Goal: Transaction & Acquisition: Download file/media

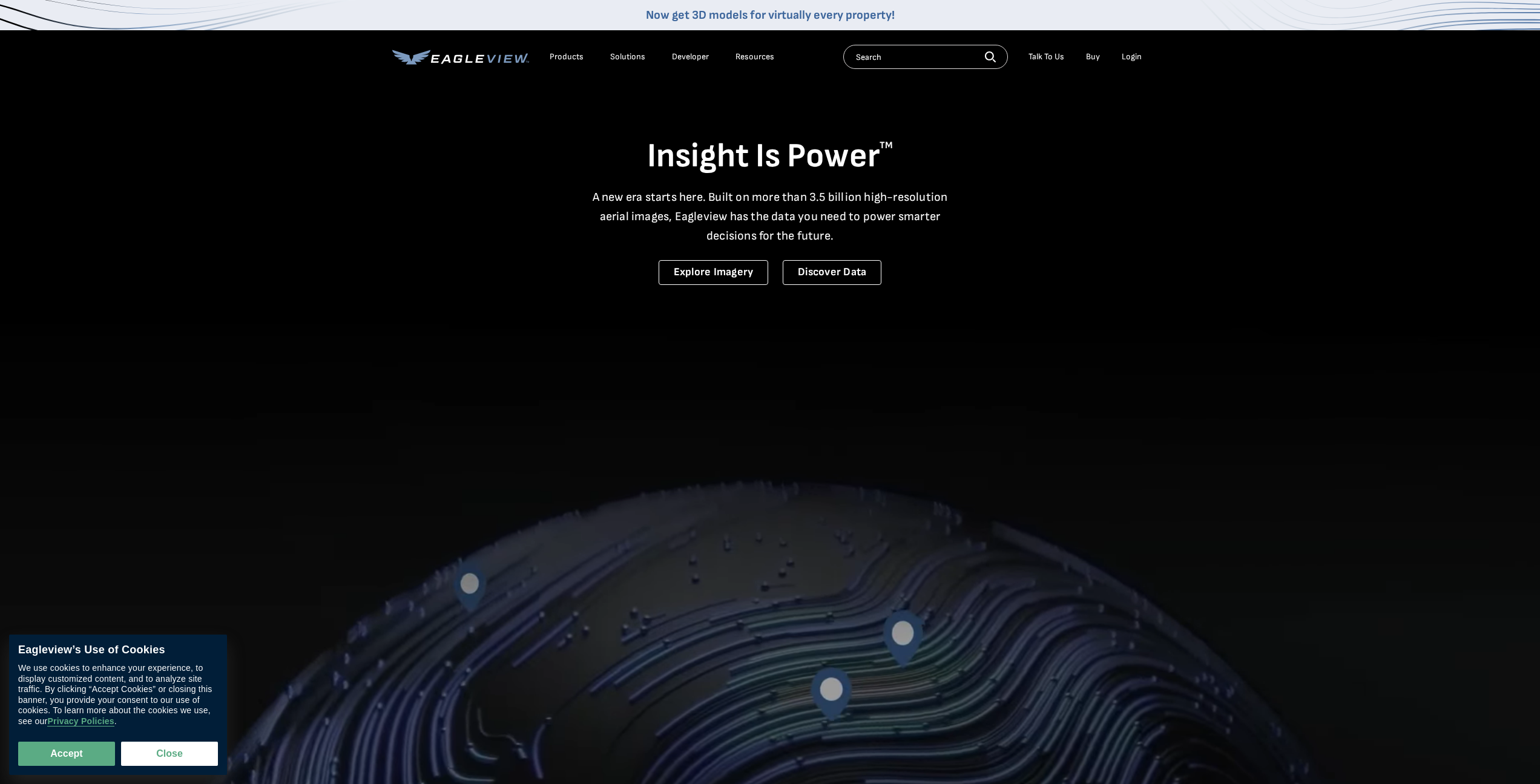
click at [1140, 58] on div "Login" at bounding box center [1131, 57] width 20 height 11
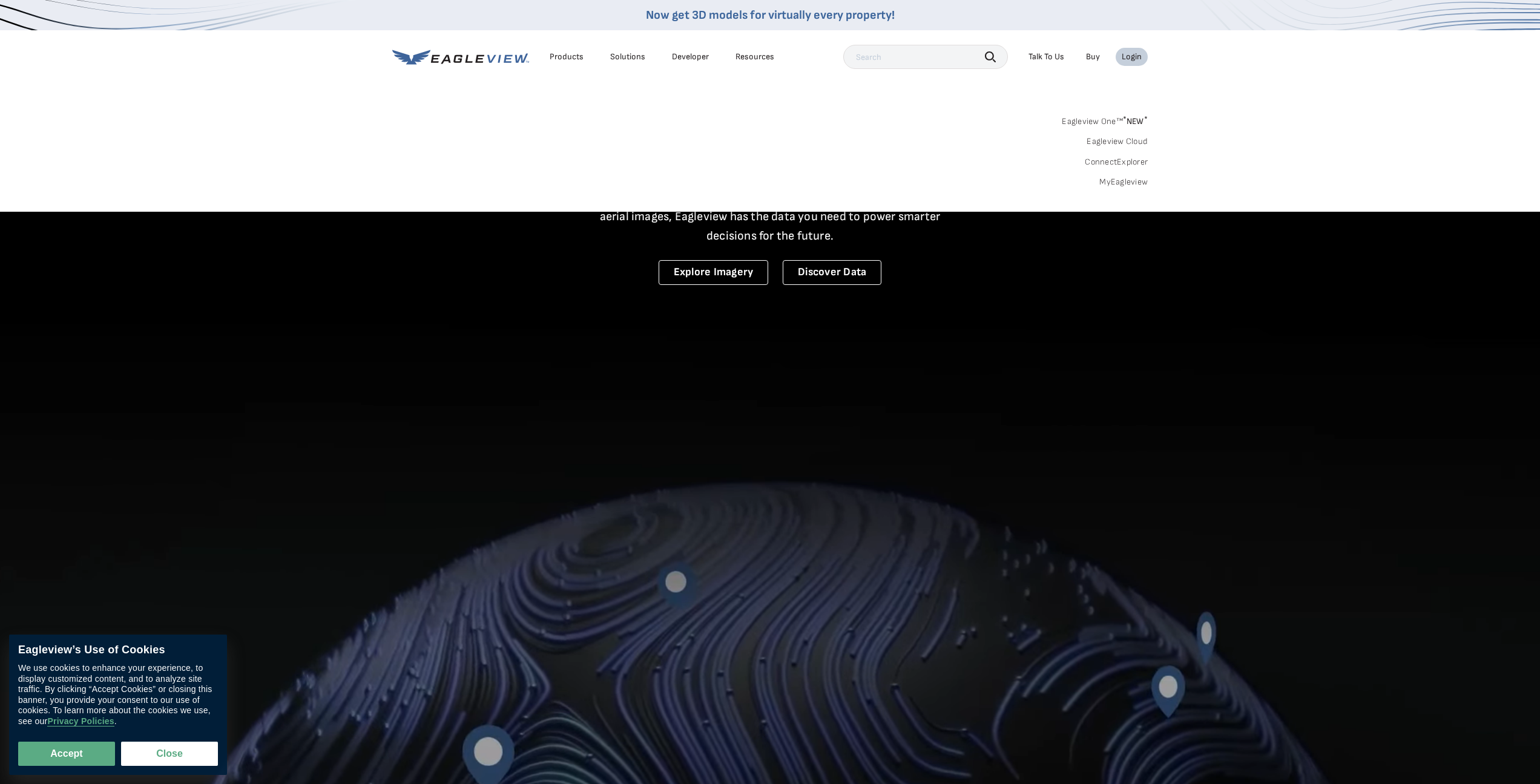
click at [1129, 180] on link "MyEagleview" at bounding box center [1123, 182] width 48 height 11
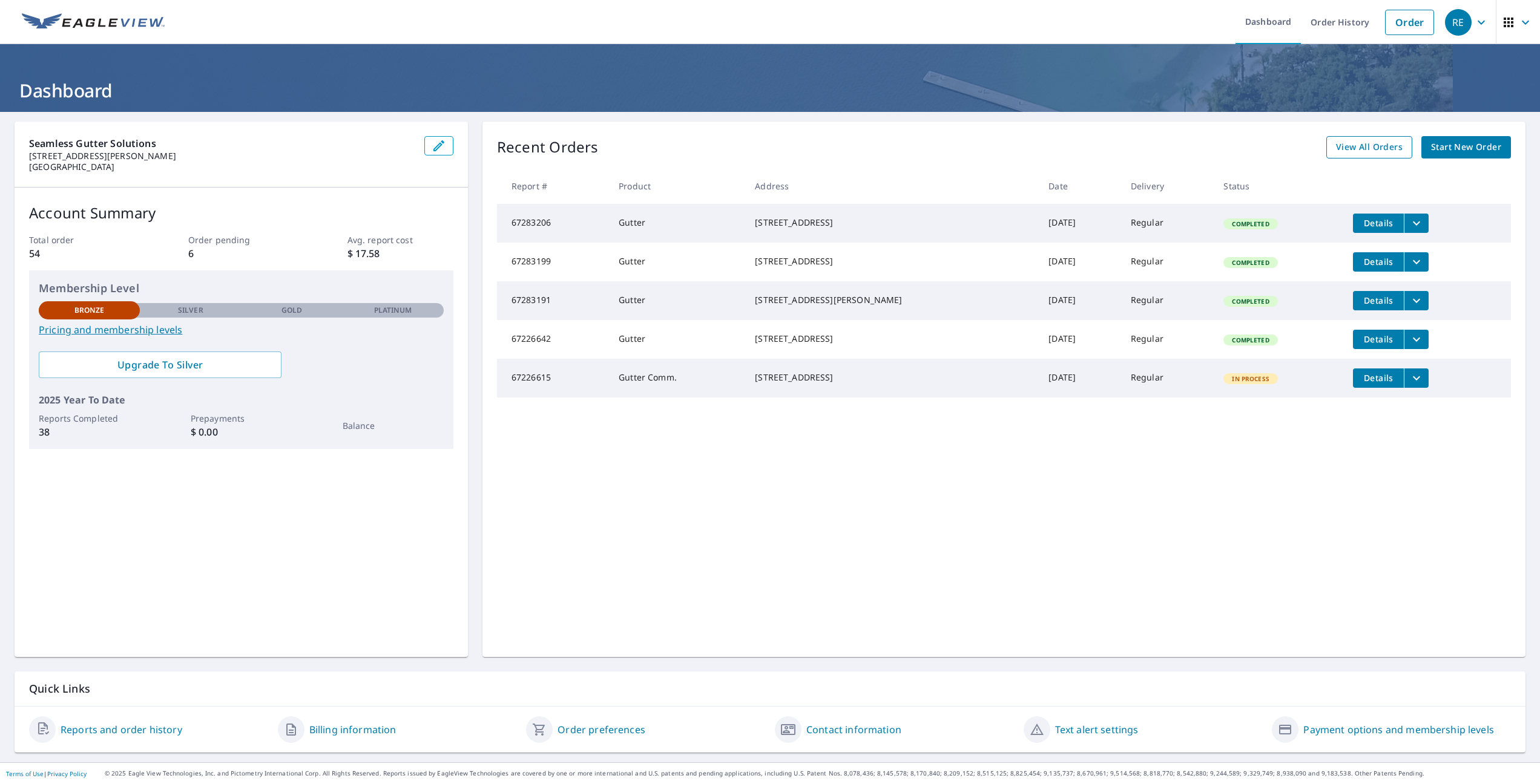
click at [1374, 142] on span "View All Orders" at bounding box center [1369, 147] width 67 height 15
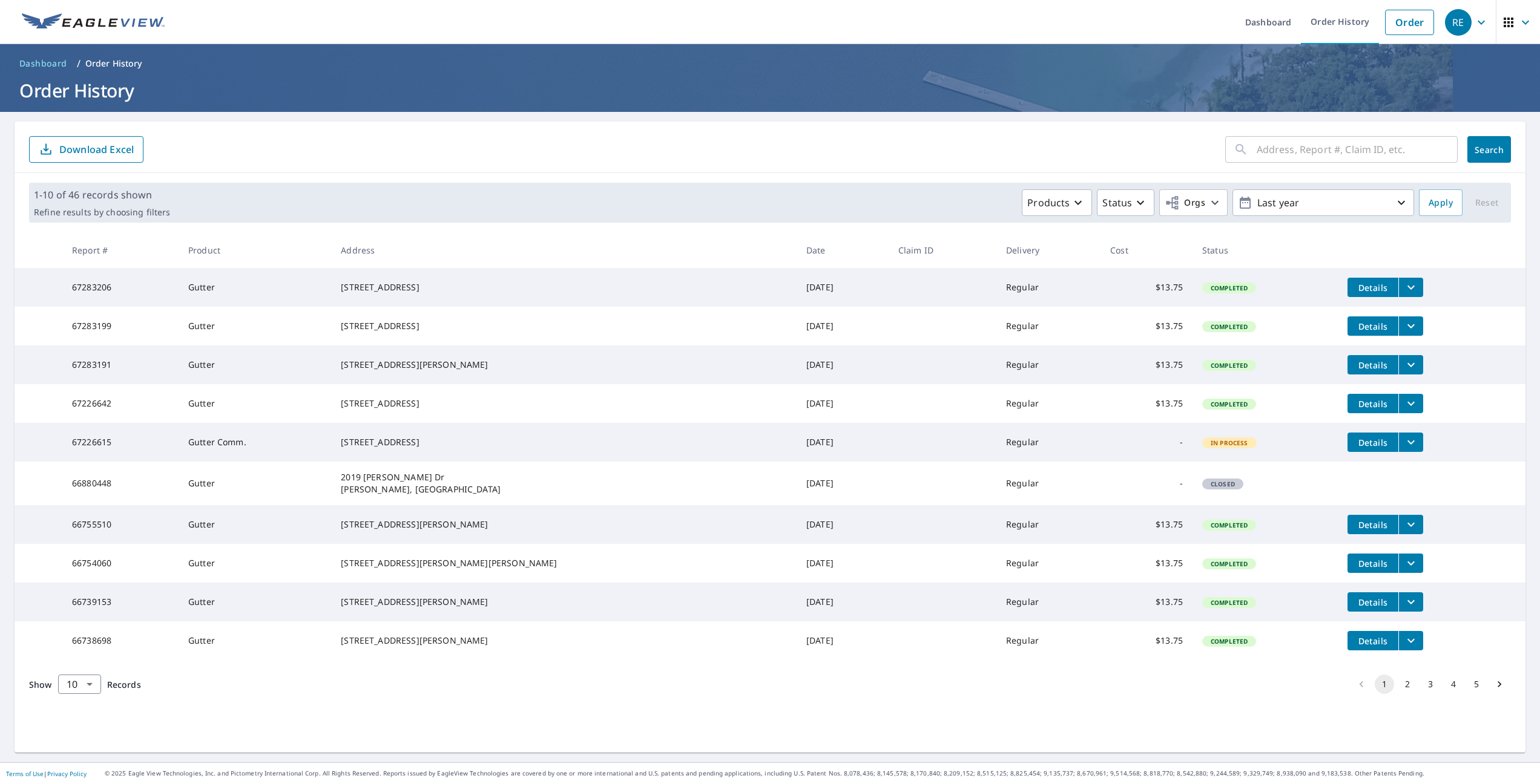
click at [1344, 141] on input "text" at bounding box center [1356, 149] width 201 height 34
type input "klau"
click at [1489, 150] on button "Search" at bounding box center [1488, 149] width 43 height 27
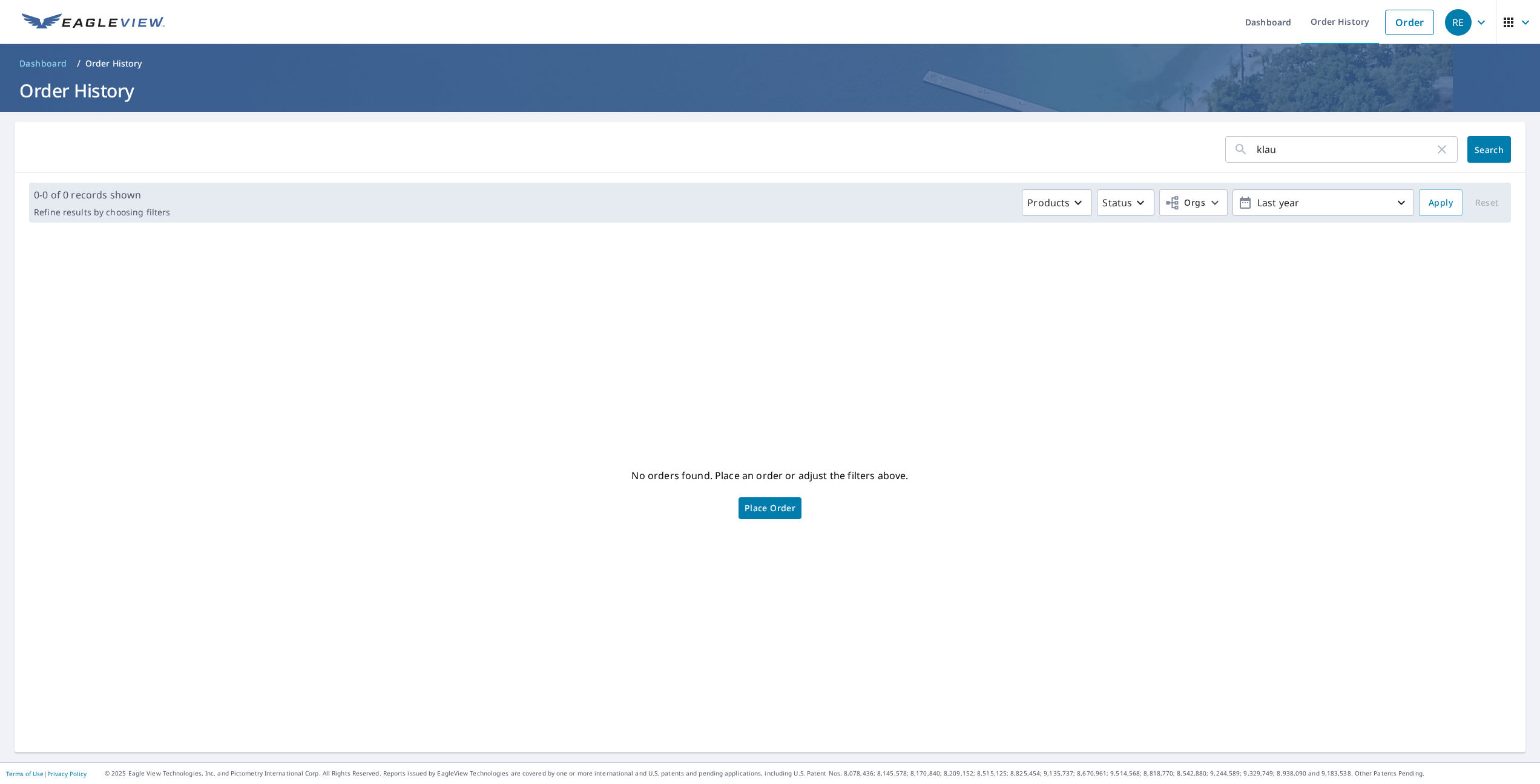
click at [1310, 155] on input "klau" at bounding box center [1345, 149] width 178 height 34
type input "kla"
click at [1489, 150] on button "Search" at bounding box center [1488, 149] width 43 height 27
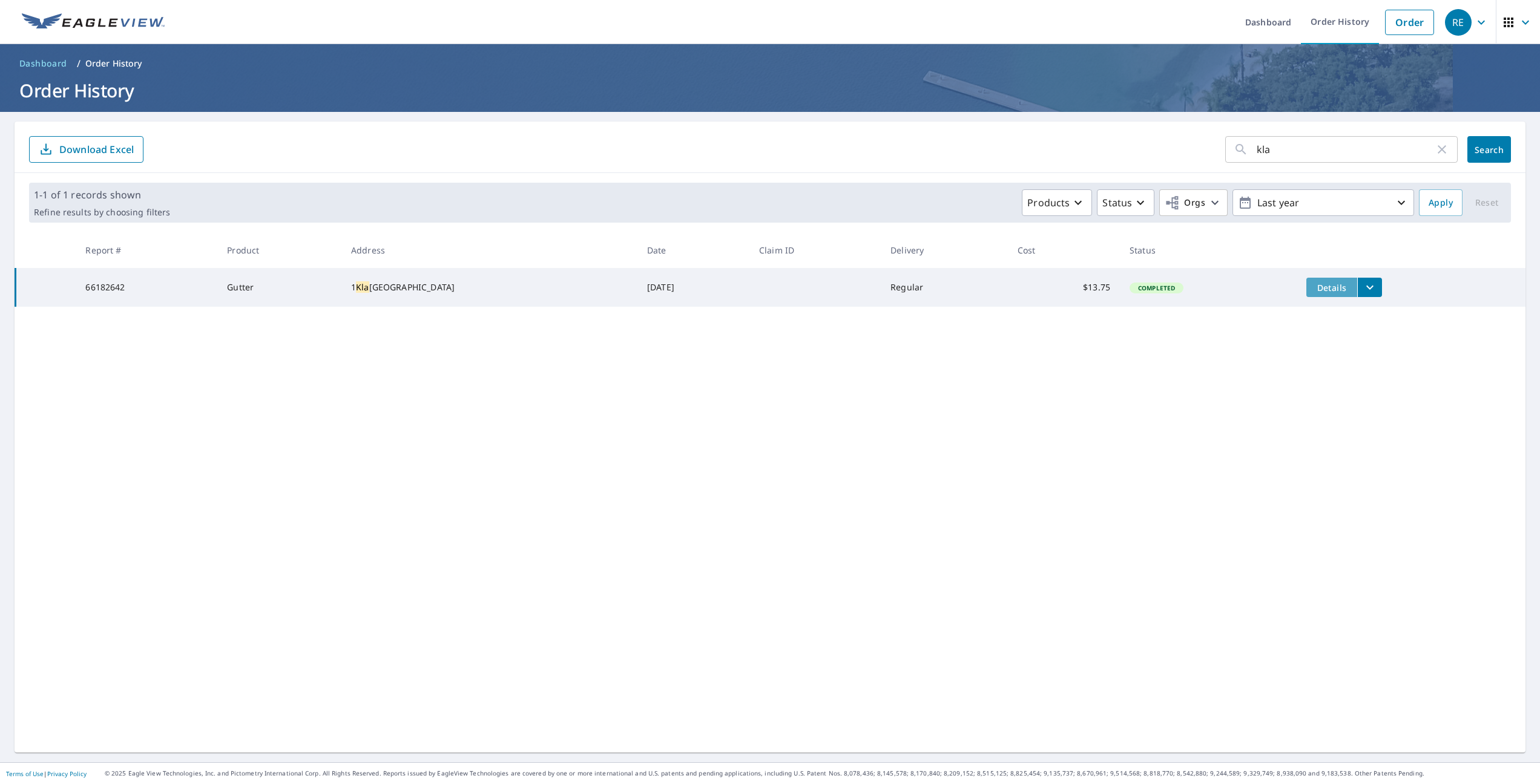
click at [1321, 288] on span "Details" at bounding box center [1331, 288] width 36 height 11
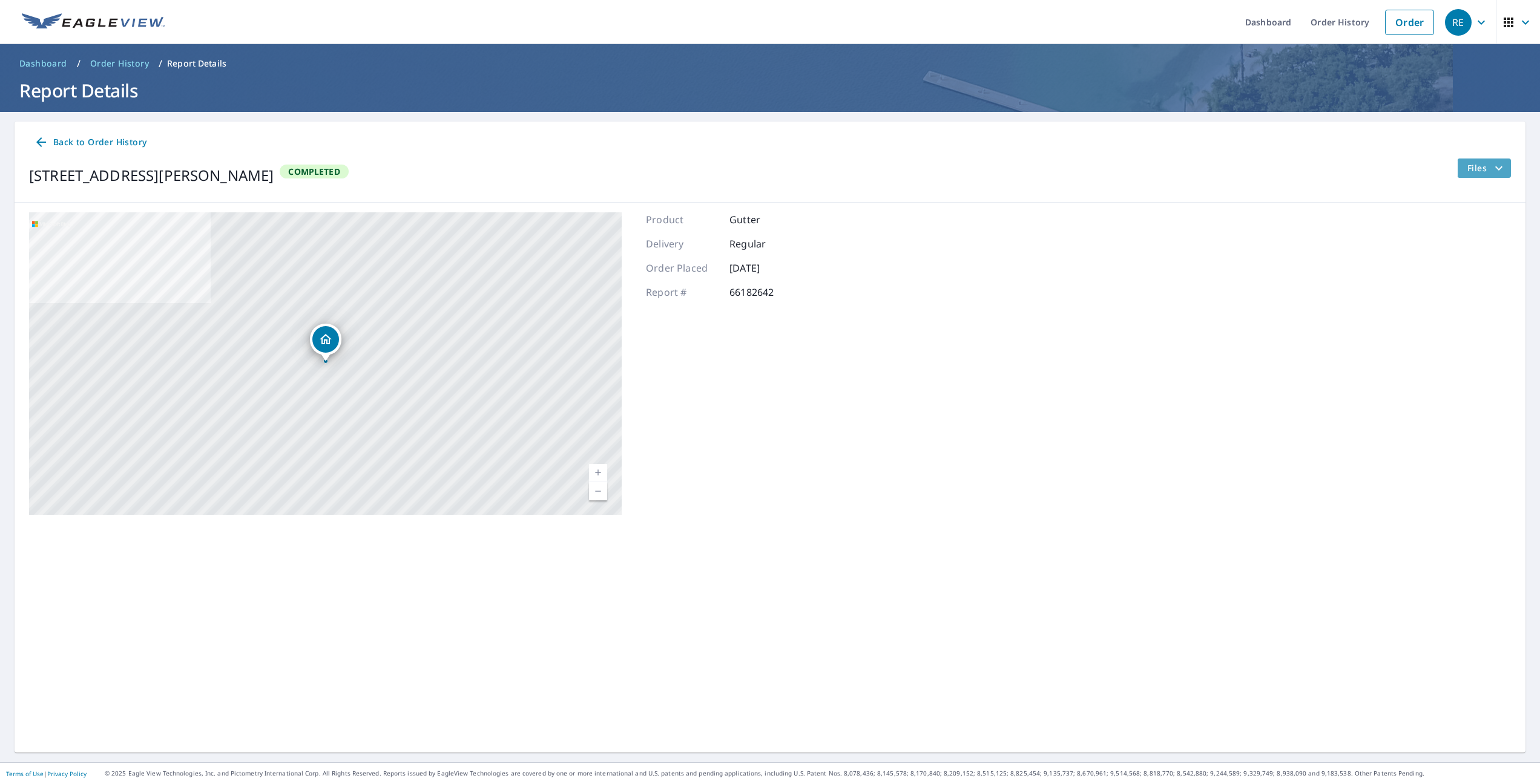
click at [1498, 167] on icon "filesDropdownBtn-66182642" at bounding box center [1498, 168] width 15 height 15
click at [1472, 288] on span "PDF" at bounding box center [1465, 288] width 39 height 15
